Goal: Information Seeking & Learning: Learn about a topic

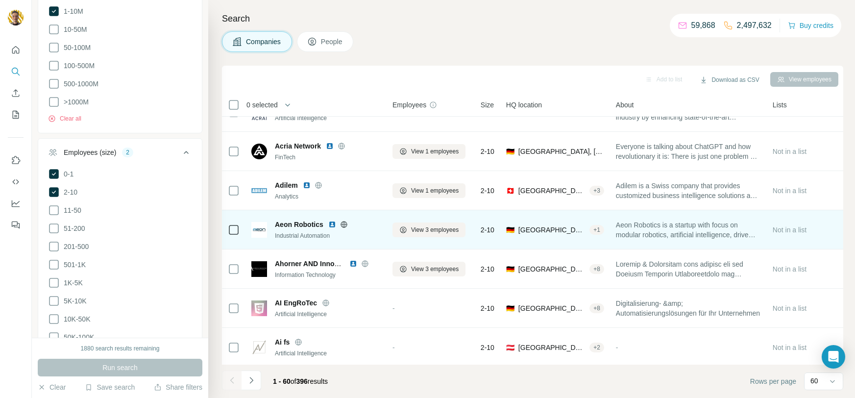
scroll to position [507, 0]
click at [343, 225] on icon at bounding box center [344, 225] width 8 height 8
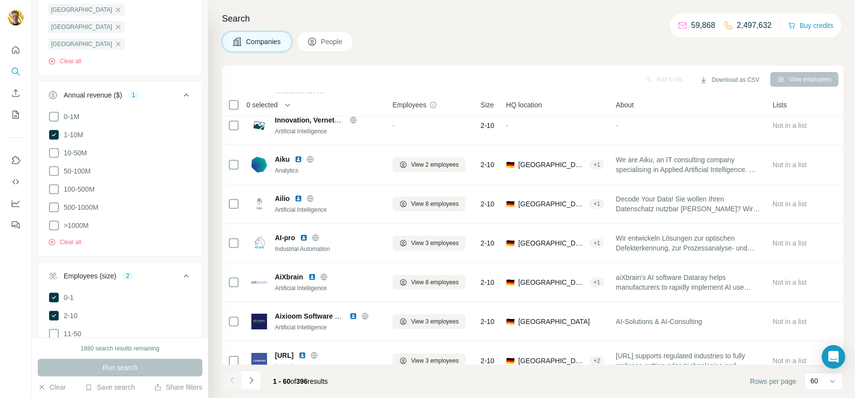
scroll to position [0, 0]
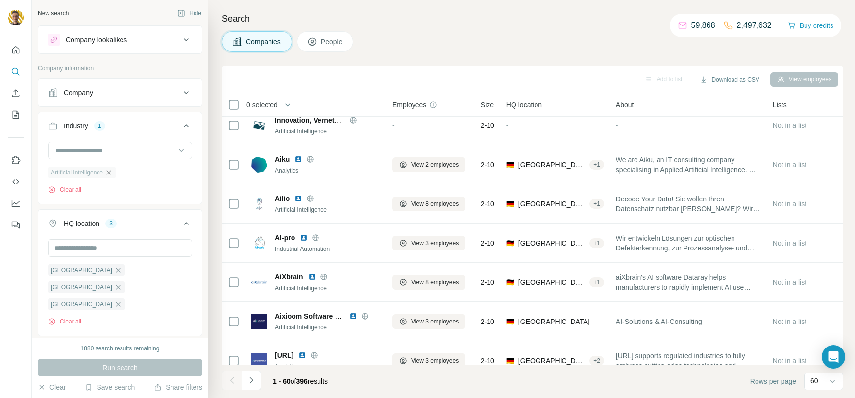
click at [111, 173] on icon "button" at bounding box center [109, 172] width 4 height 4
click at [141, 149] on input at bounding box center [114, 150] width 121 height 11
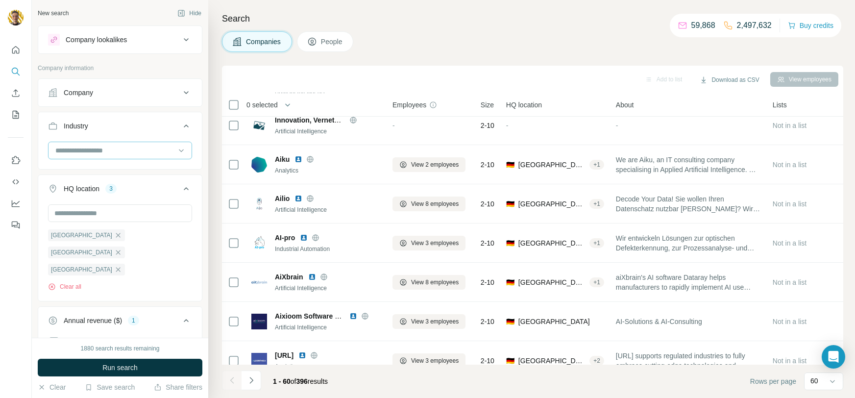
scroll to position [29, 0]
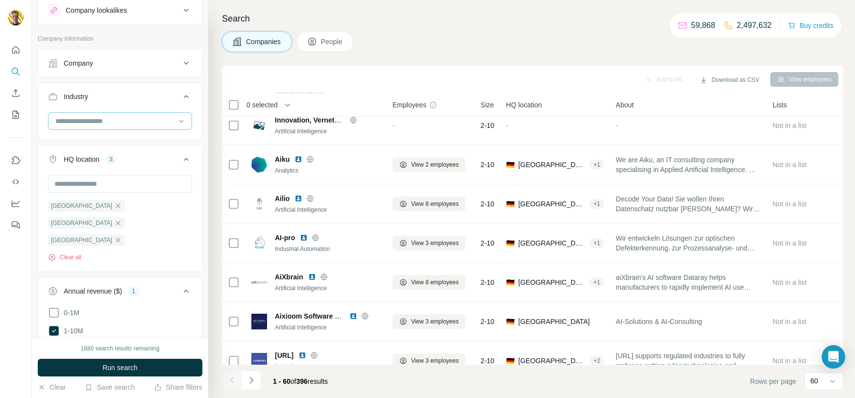
click at [151, 120] on input at bounding box center [114, 121] width 121 height 11
click at [72, 178] on p "PC Games" at bounding box center [72, 181] width 33 height 10
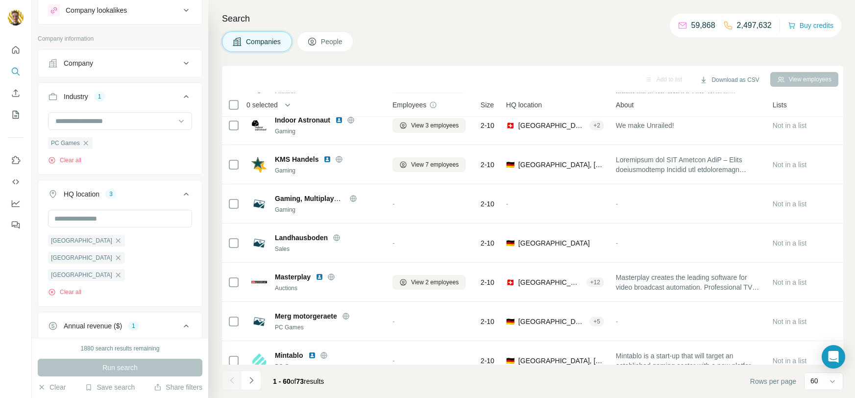
scroll to position [112, 0]
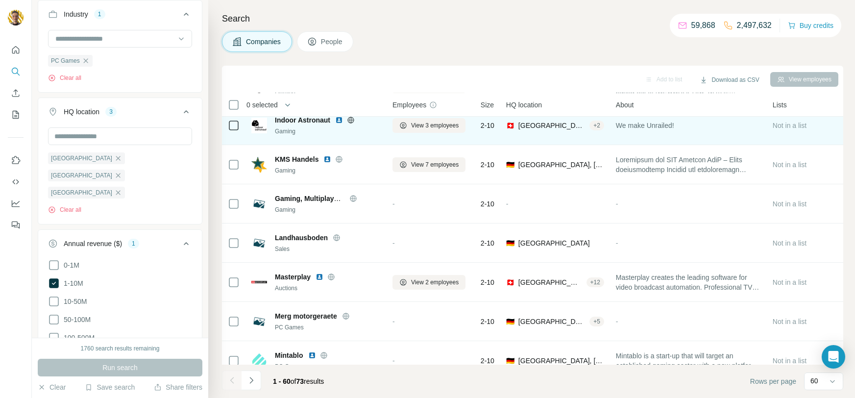
click at [354, 120] on icon at bounding box center [351, 120] width 6 height 6
click at [338, 120] on img at bounding box center [339, 120] width 8 height 8
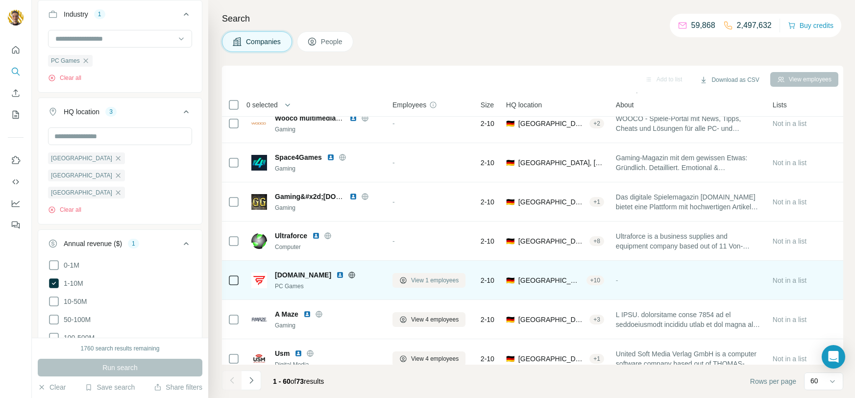
scroll to position [140, 0]
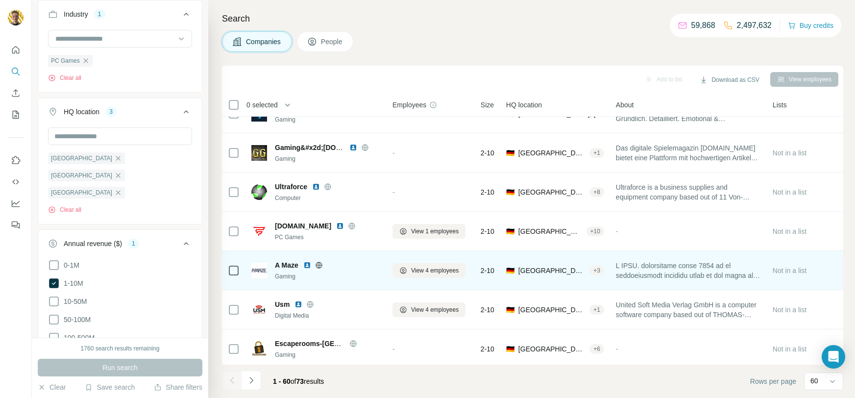
click at [318, 265] on icon at bounding box center [319, 265] width 8 height 8
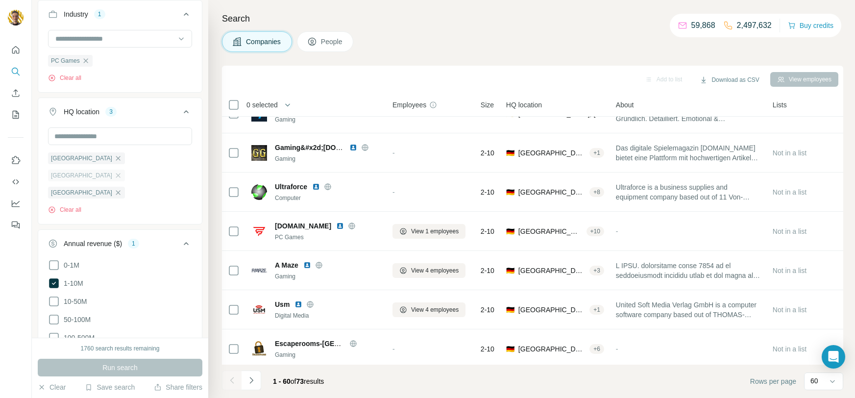
scroll to position [0, 0]
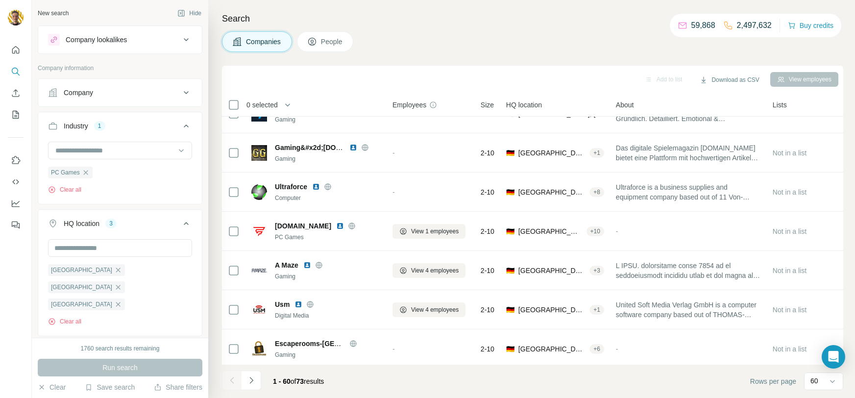
click at [122, 129] on div "Industry 1" at bounding box center [114, 126] width 132 height 10
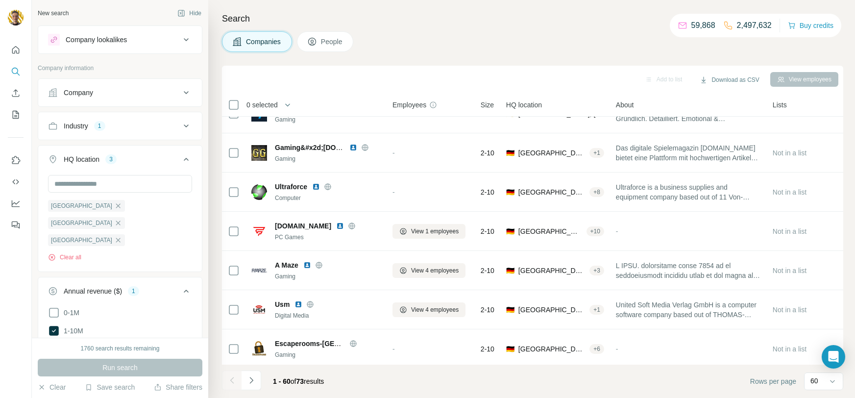
click at [109, 114] on button "Industry 1" at bounding box center [120, 126] width 164 height 24
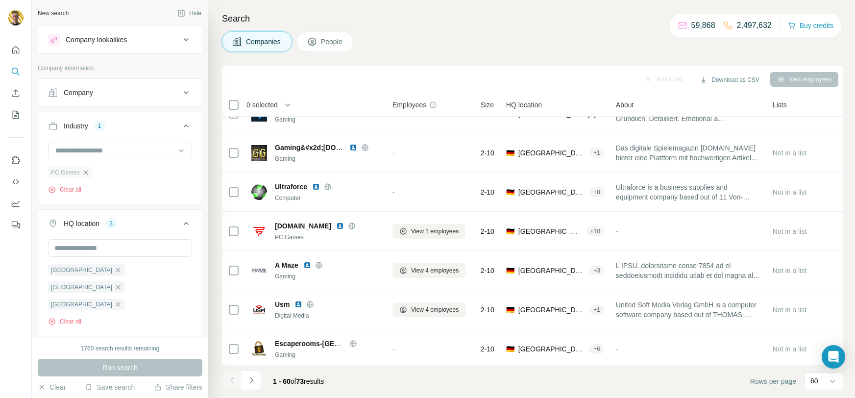
click at [84, 168] on div "PC Games" at bounding box center [70, 173] width 45 height 12
click at [104, 154] on input at bounding box center [114, 150] width 121 height 11
click at [78, 211] on p "AgTech" at bounding box center [67, 215] width 23 height 10
click at [174, 366] on button "Run search" at bounding box center [120, 368] width 165 height 18
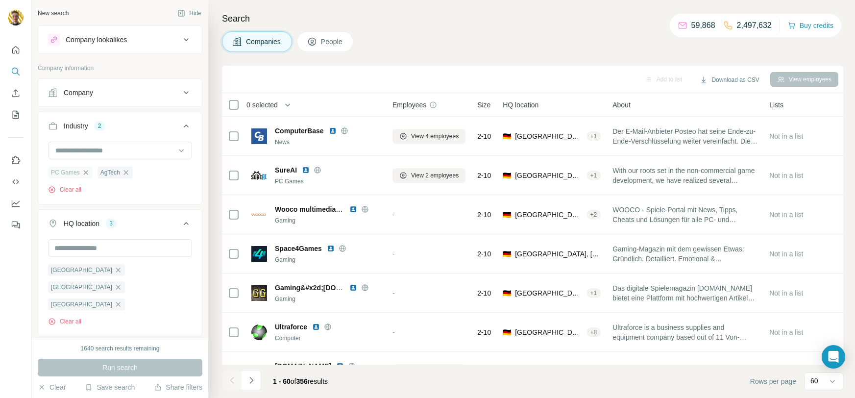
click at [120, 118] on button "Industry 2" at bounding box center [120, 127] width 164 height 27
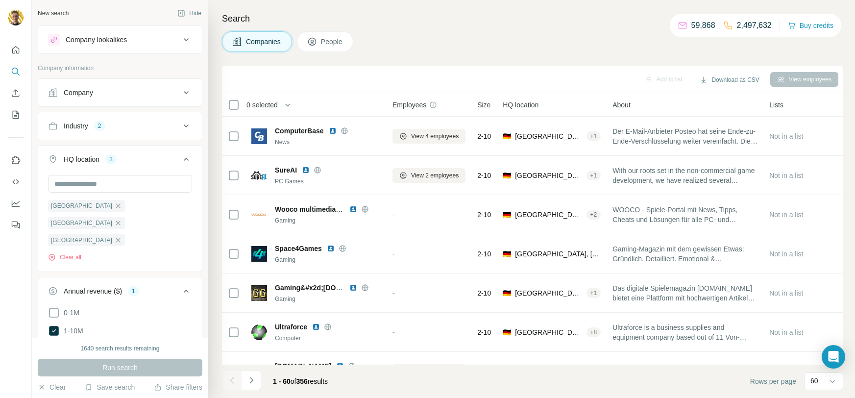
click at [120, 118] on button "Industry 2" at bounding box center [120, 126] width 164 height 24
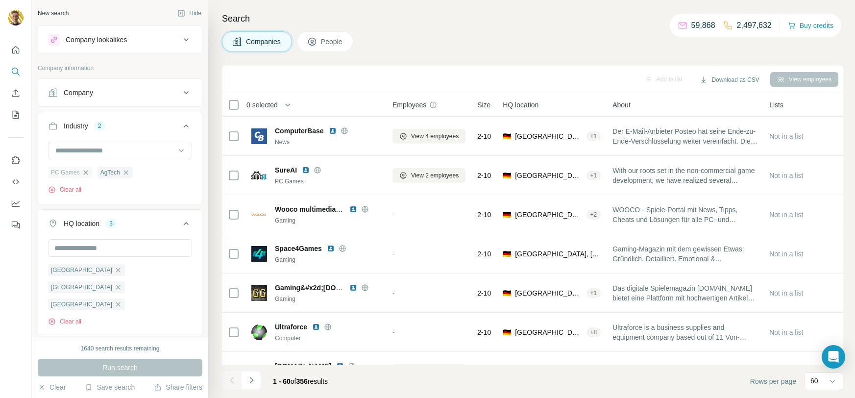
click at [86, 173] on icon "button" at bounding box center [85, 172] width 4 height 4
click at [131, 366] on span "Run search" at bounding box center [119, 368] width 35 height 10
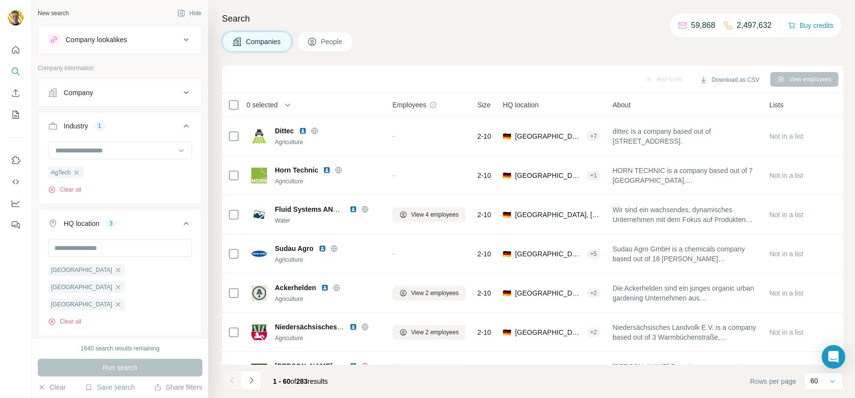
scroll to position [97, 0]
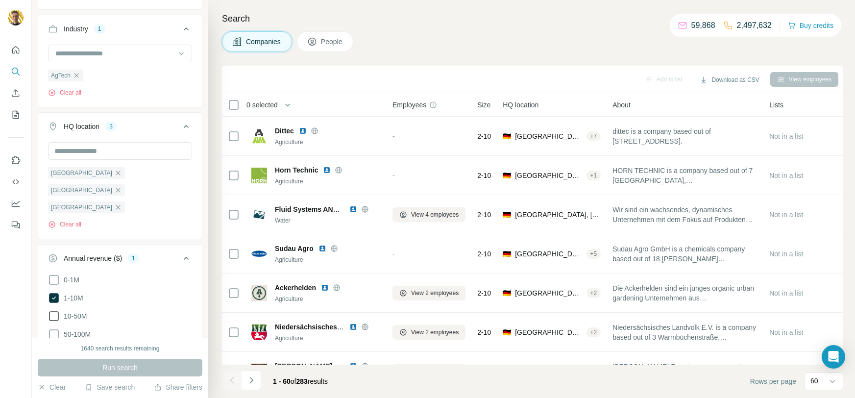
click at [62, 311] on span "10-50M" at bounding box center [73, 316] width 27 height 10
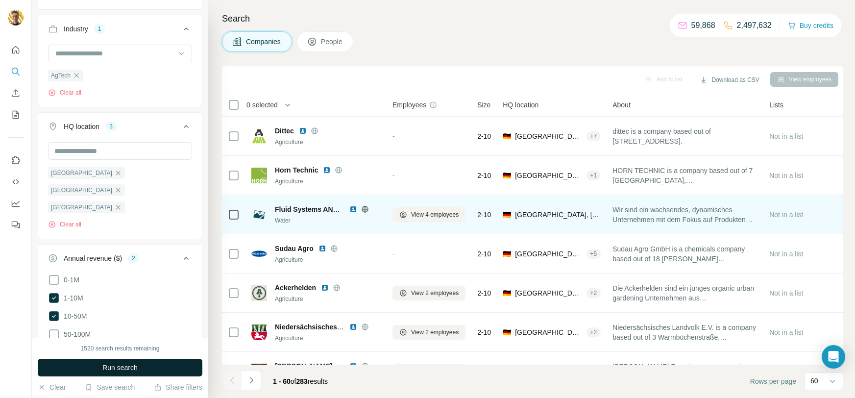
scroll to position [4, 0]
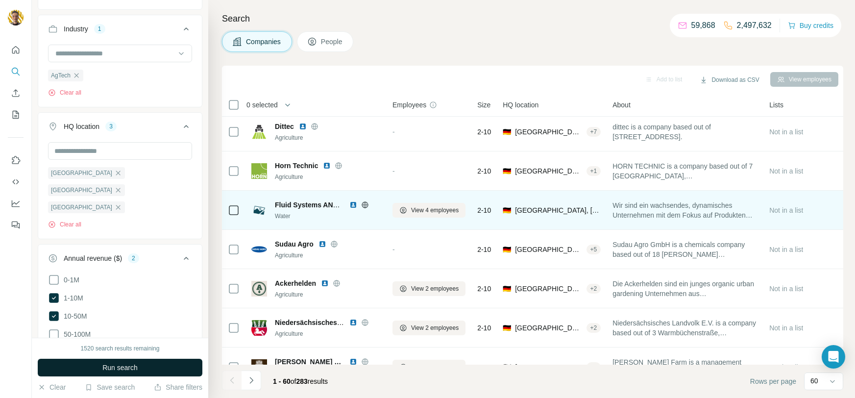
click at [367, 207] on icon at bounding box center [365, 205] width 8 height 8
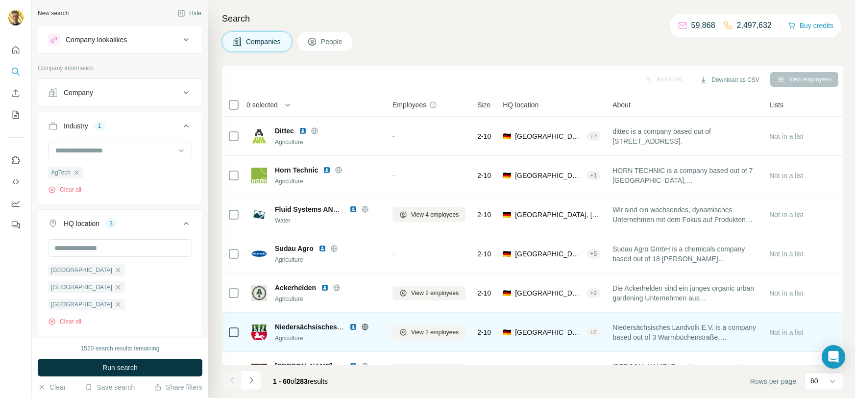
scroll to position [4, 0]
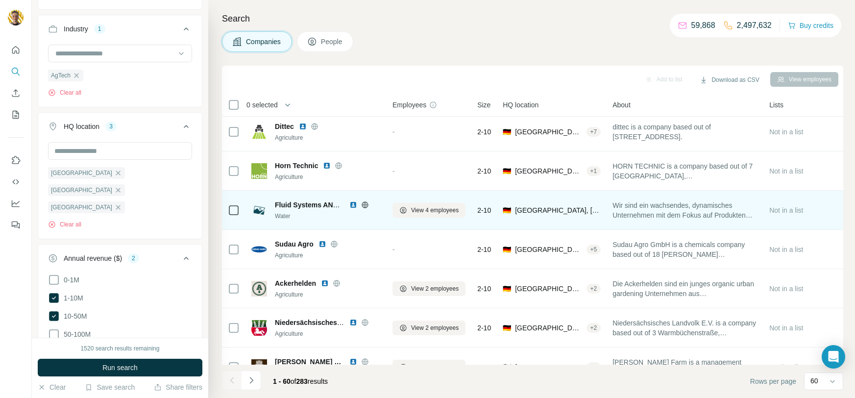
click at [351, 203] on img at bounding box center [354, 205] width 8 height 8
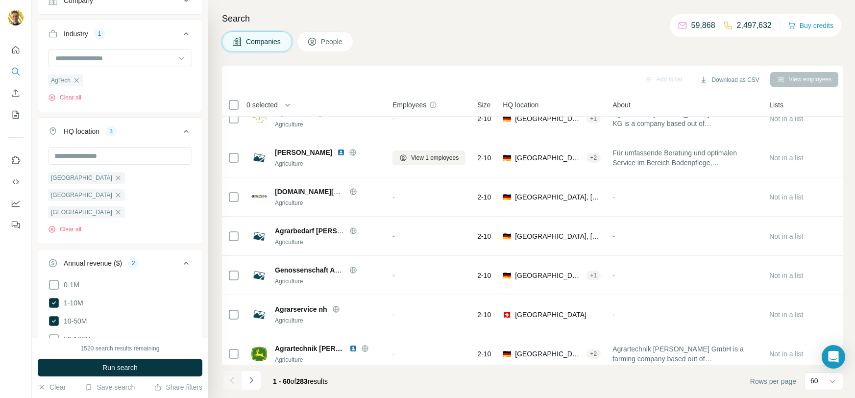
scroll to position [907, 0]
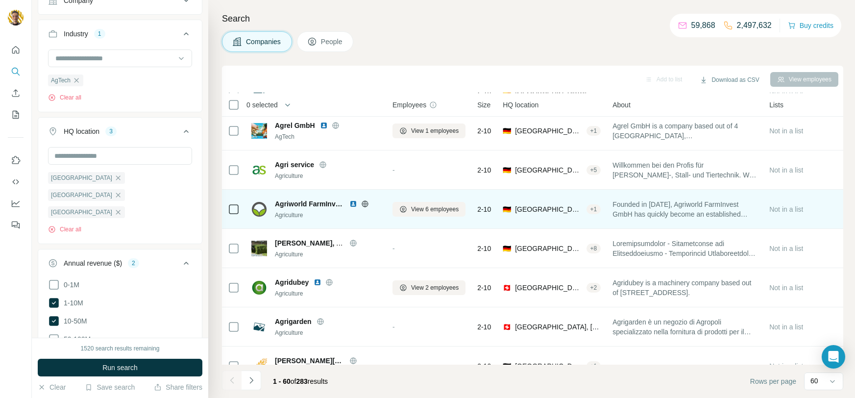
click at [368, 201] on icon at bounding box center [365, 204] width 8 height 8
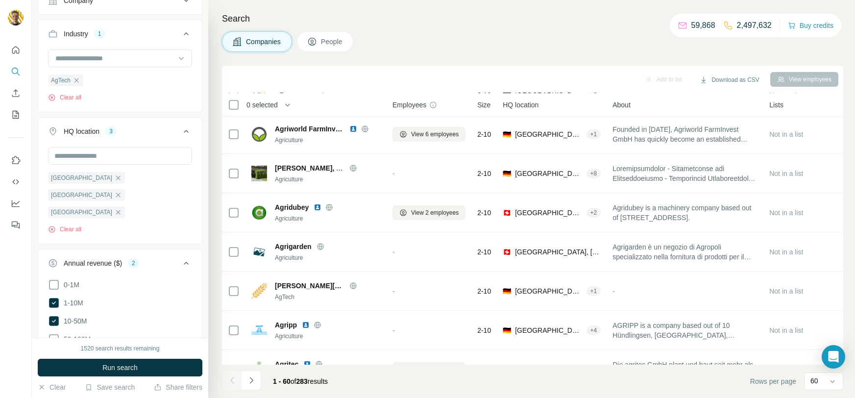
scroll to position [1170, 0]
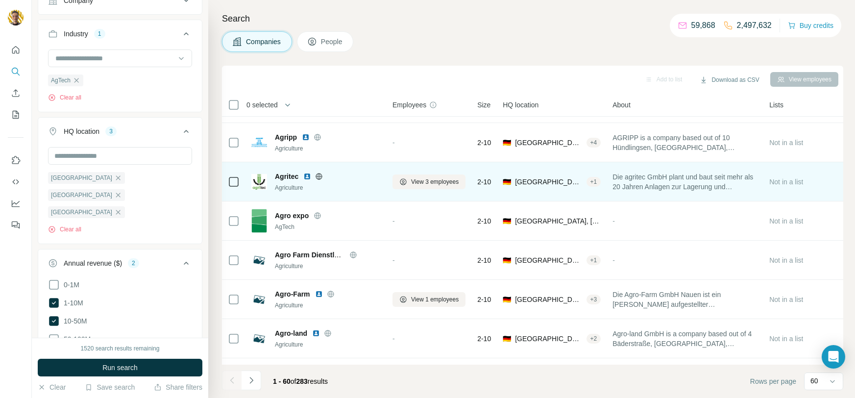
click at [320, 174] on icon at bounding box center [319, 177] width 8 height 8
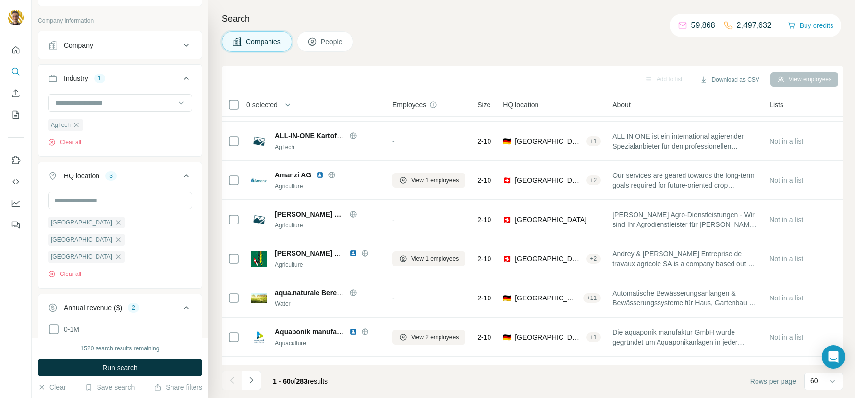
scroll to position [20, 0]
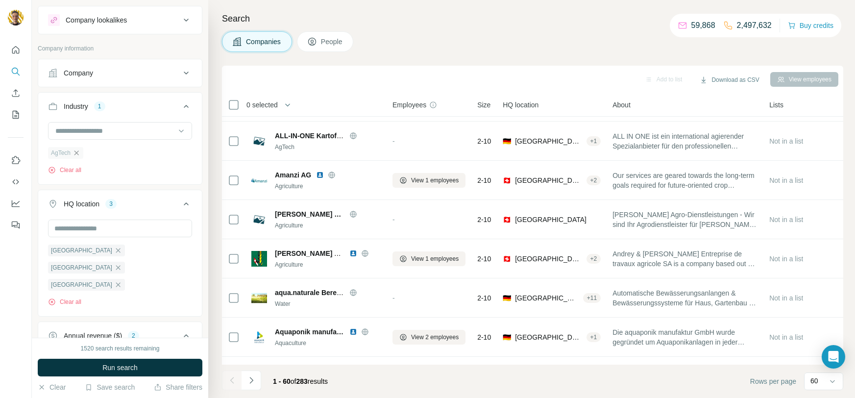
click at [78, 150] on icon "button" at bounding box center [77, 152] width 4 height 4
click at [123, 127] on input at bounding box center [114, 130] width 121 height 11
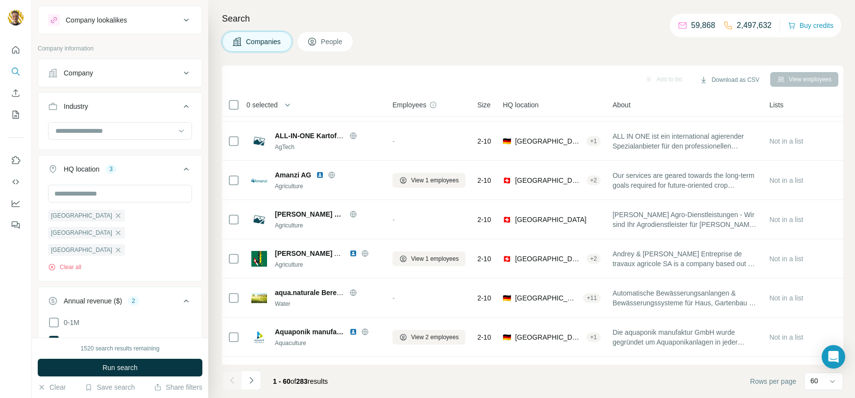
click at [137, 108] on div "Industry" at bounding box center [114, 106] width 132 height 10
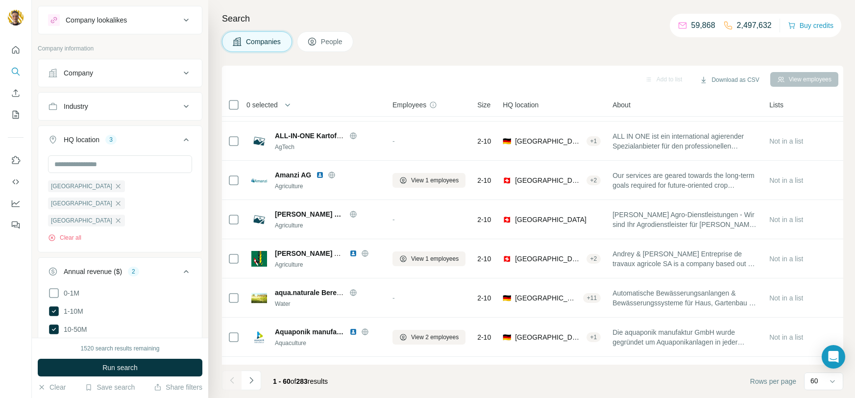
click at [132, 110] on div "Industry" at bounding box center [114, 106] width 132 height 10
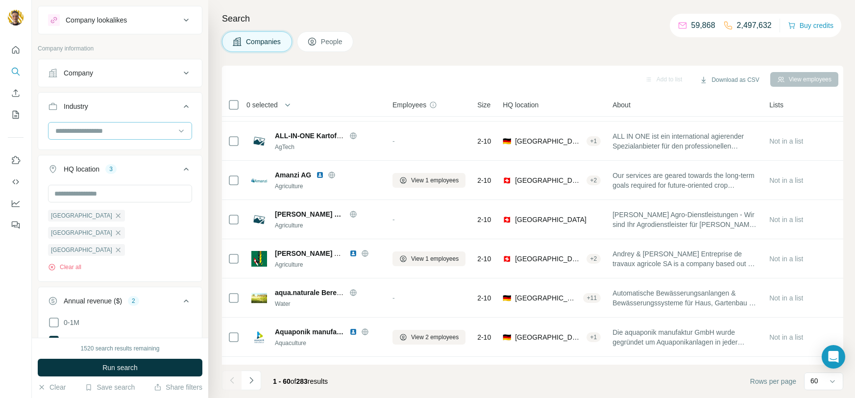
click at [128, 136] on div at bounding box center [114, 131] width 121 height 17
click at [90, 170] on div "Big Data" at bounding box center [119, 172] width 127 height 10
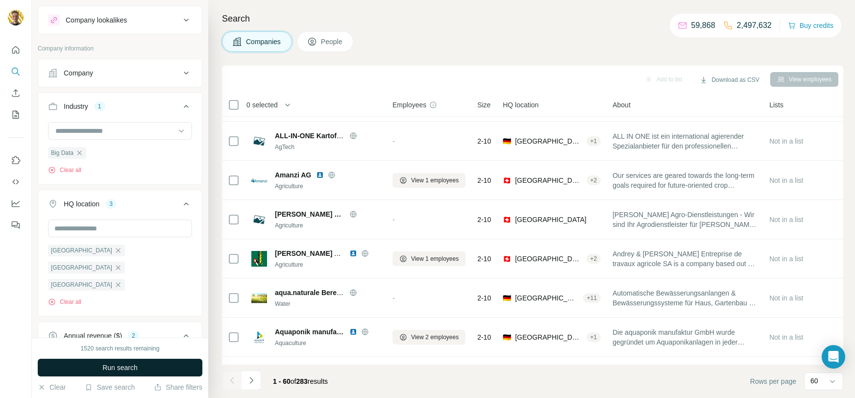
click at [136, 371] on span "Run search" at bounding box center [119, 368] width 35 height 10
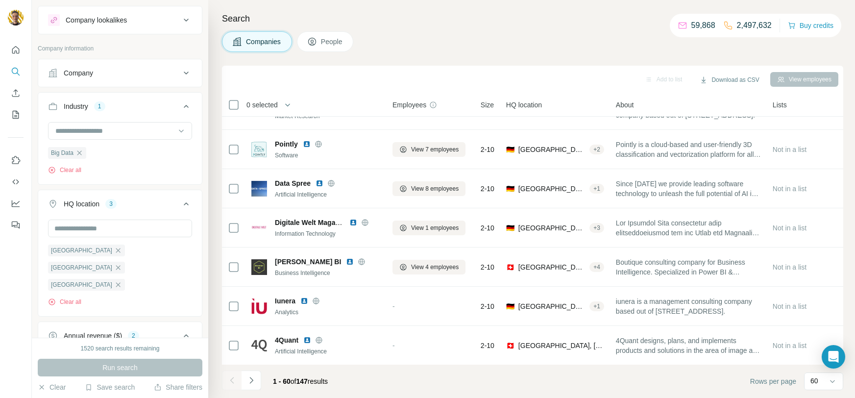
scroll to position [1838, 0]
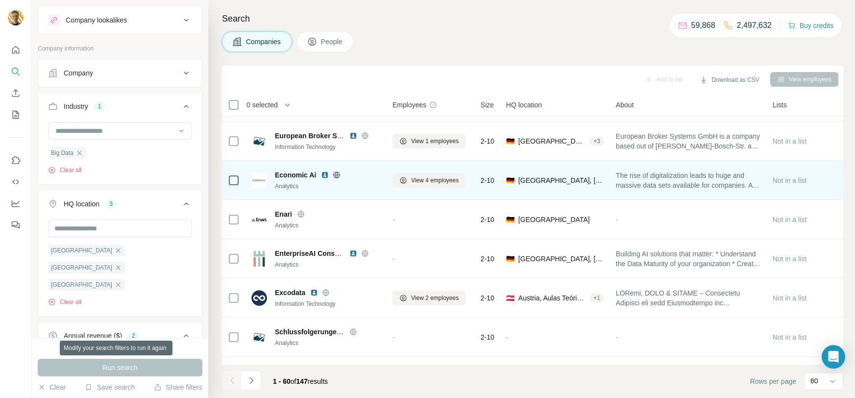
click at [338, 175] on icon at bounding box center [337, 175] width 8 height 8
click at [326, 172] on img at bounding box center [325, 175] width 8 height 8
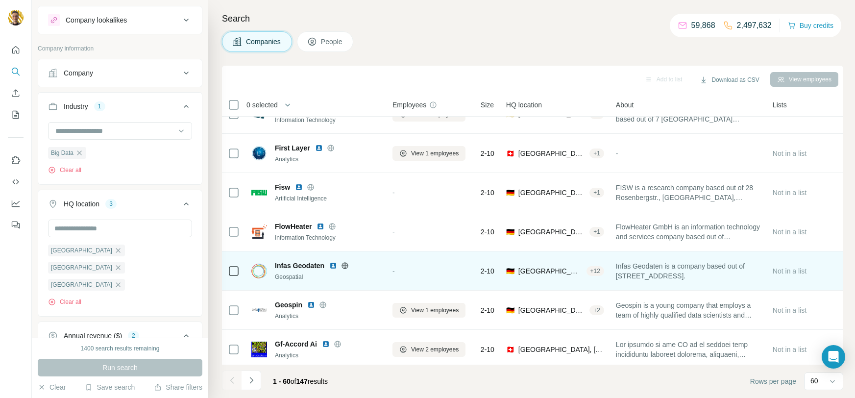
scroll to position [2104, 0]
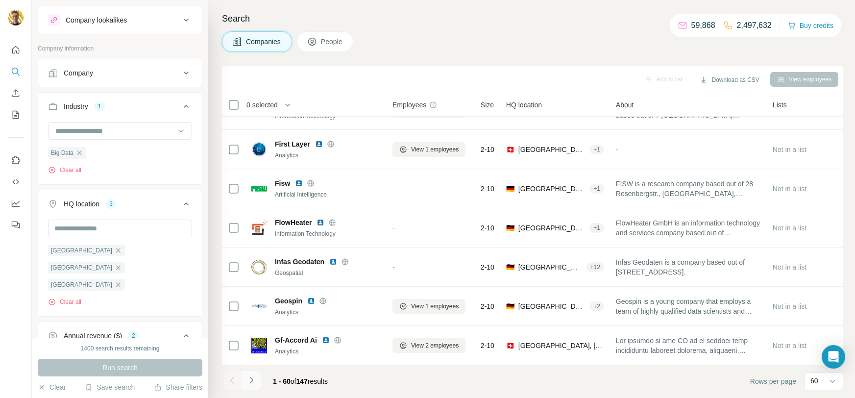
click at [256, 378] on button "Navigate to next page" at bounding box center [252, 381] width 20 height 20
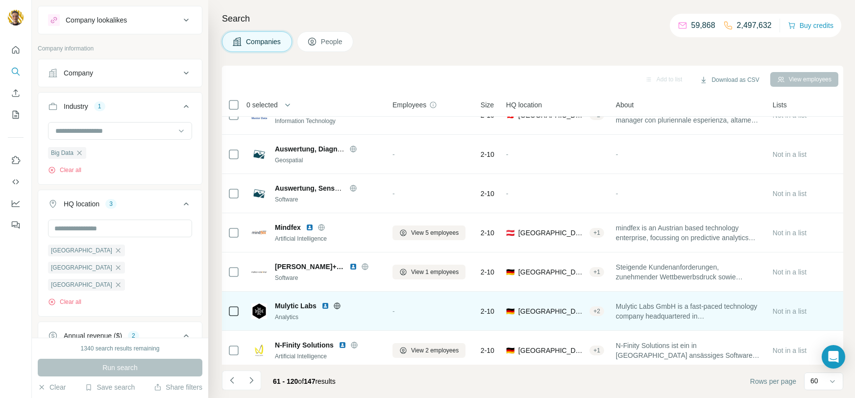
scroll to position [1125, 0]
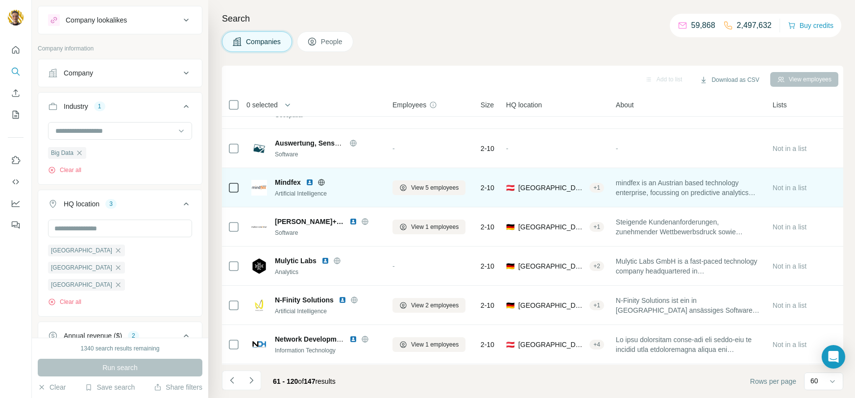
click at [323, 181] on icon at bounding box center [322, 182] width 8 height 8
click at [307, 179] on img at bounding box center [310, 182] width 8 height 8
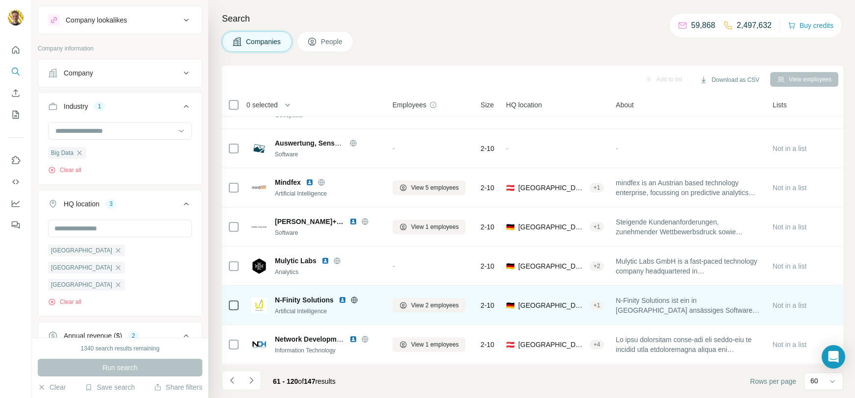
click at [351, 299] on icon at bounding box center [354, 300] width 8 height 8
click at [341, 296] on img at bounding box center [343, 300] width 8 height 8
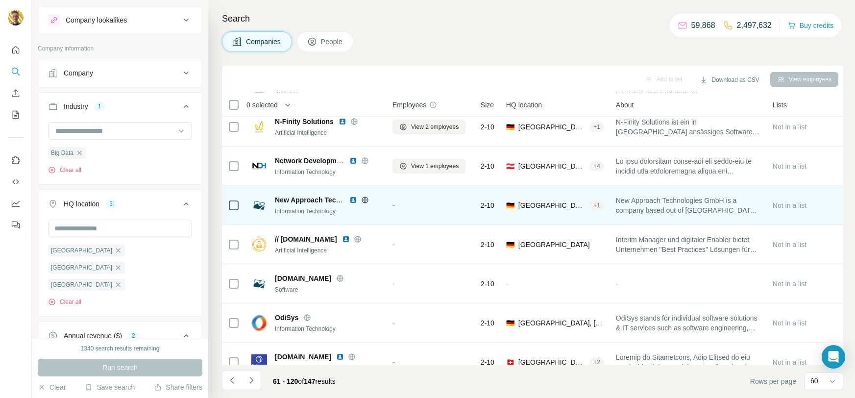
scroll to position [1298, 0]
